Goal: Book appointment/travel/reservation

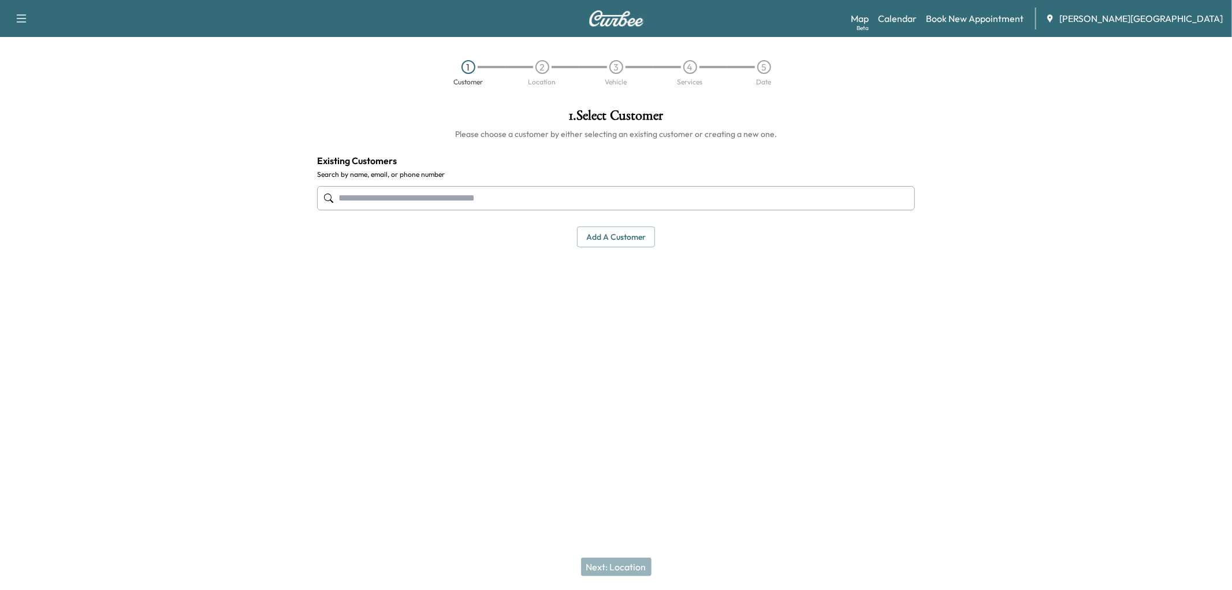
drag, startPoint x: 944, startPoint y: 31, endPoint x: 948, endPoint y: 36, distance: 6.1
click at [945, 29] on div "Map Beta Calendar Book New Appointment [PERSON_NAME][GEOGRAPHIC_DATA]" at bounding box center [1037, 19] width 372 height 22
click at [894, 21] on div "Map Beta Calendar Book New Appointment [PERSON_NAME][GEOGRAPHIC_DATA]" at bounding box center [1037, 19] width 372 height 22
click at [869, 22] on link "Map Beta" at bounding box center [860, 19] width 18 height 14
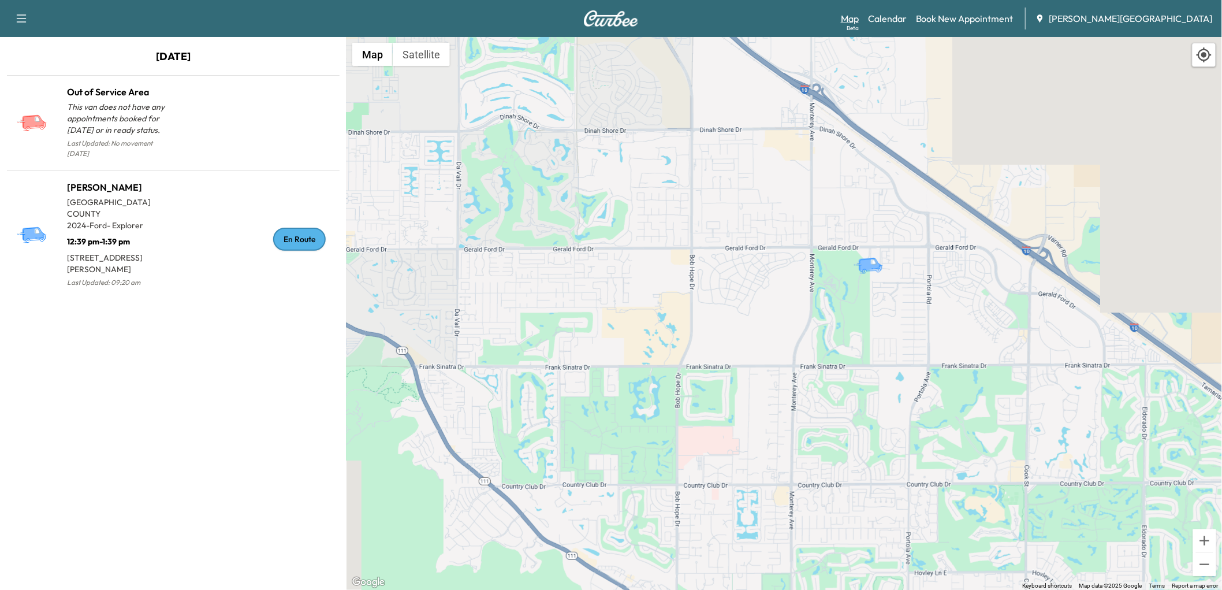
click at [859, 23] on link "Map Beta" at bounding box center [850, 19] width 18 height 14
click at [905, 20] on link "Calendar" at bounding box center [887, 19] width 39 height 14
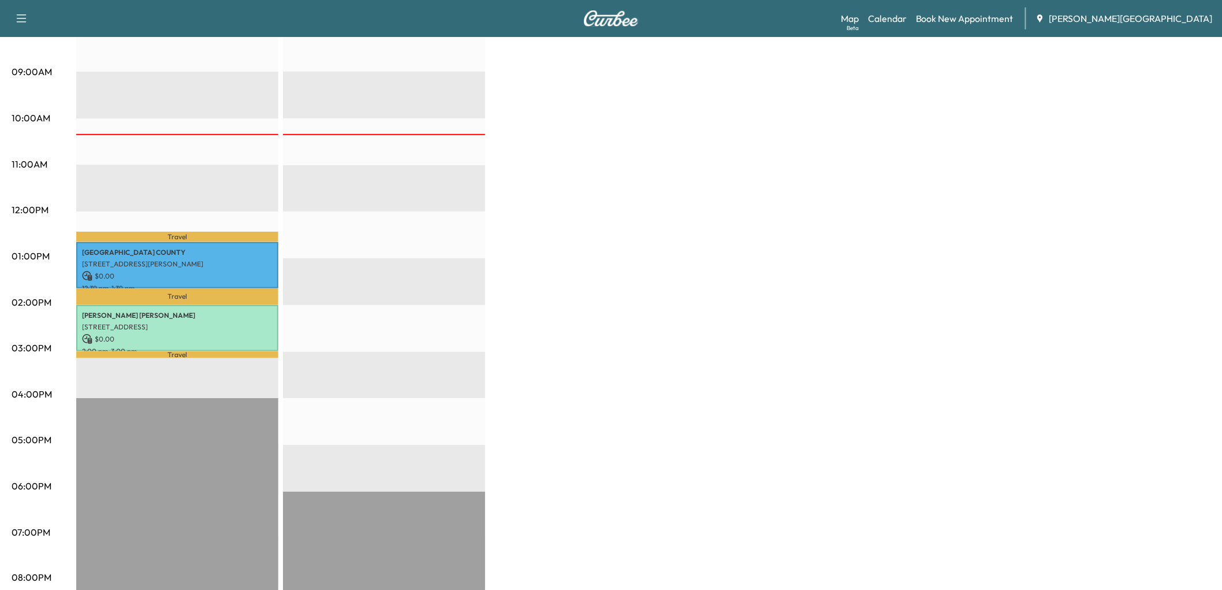
scroll to position [64, 0]
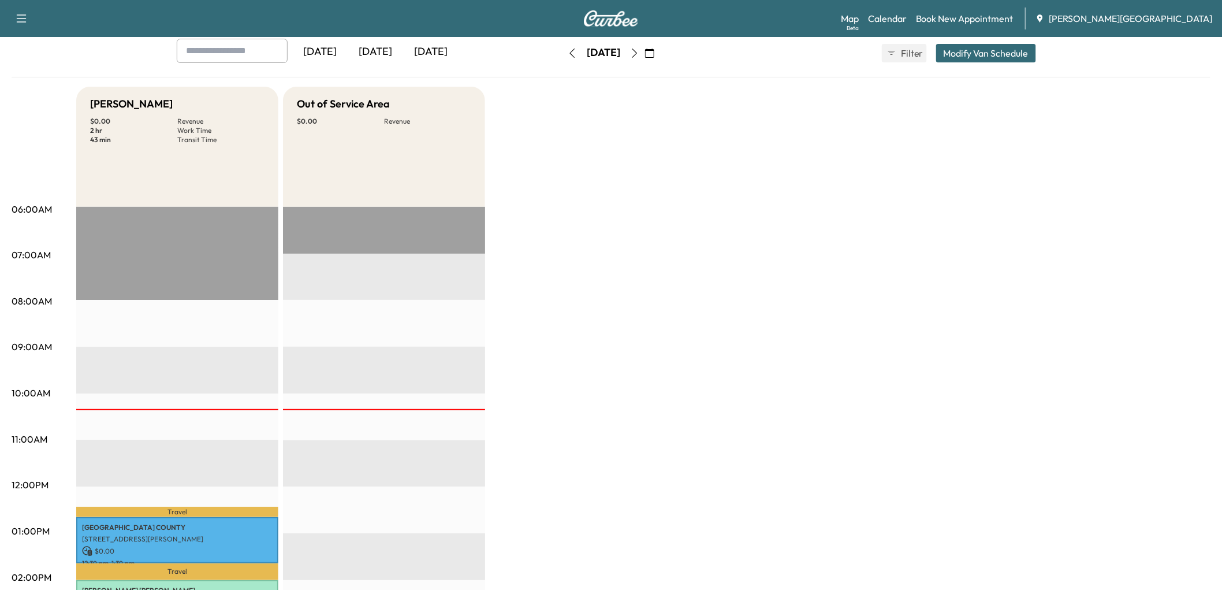
click at [403, 65] on div "[DATE]" at bounding box center [375, 52] width 55 height 27
